Goal: Find specific page/section

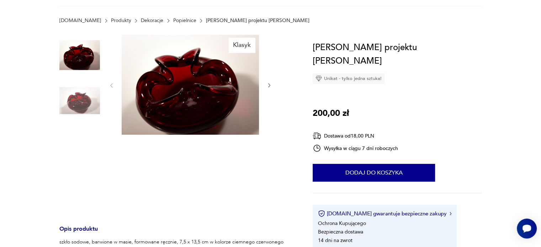
scroll to position [178, 0]
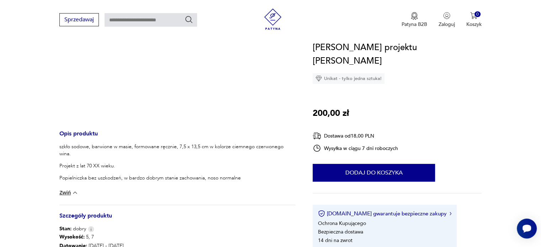
type input "*****"
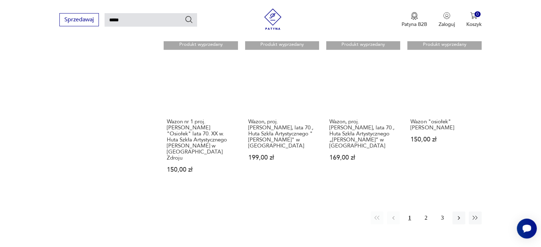
scroll to position [523, 0]
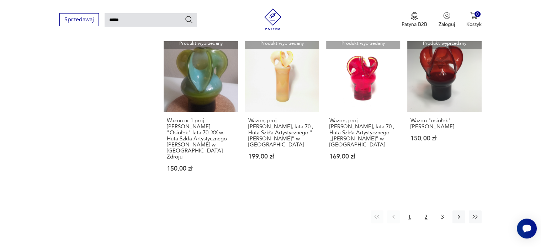
click at [426, 211] on button "2" at bounding box center [426, 217] width 13 height 13
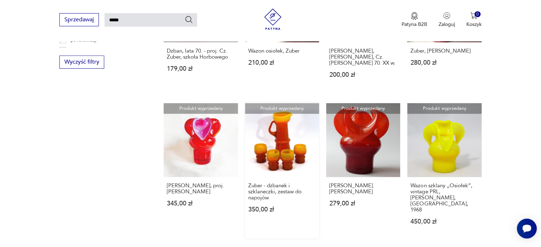
scroll to position [595, 0]
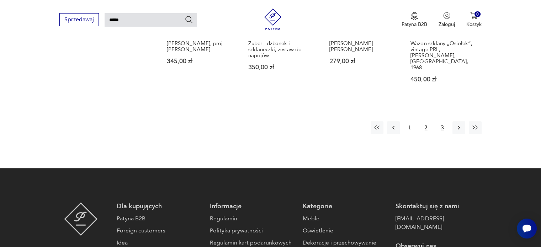
click at [445, 121] on button "3" at bounding box center [442, 127] width 13 height 13
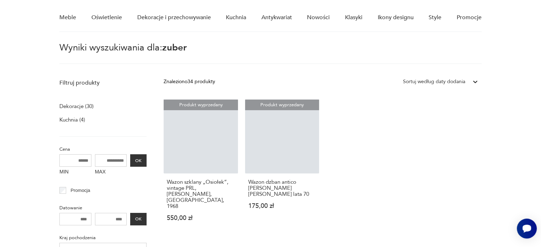
scroll to position [25, 0]
